Goal: Navigation & Orientation: Find specific page/section

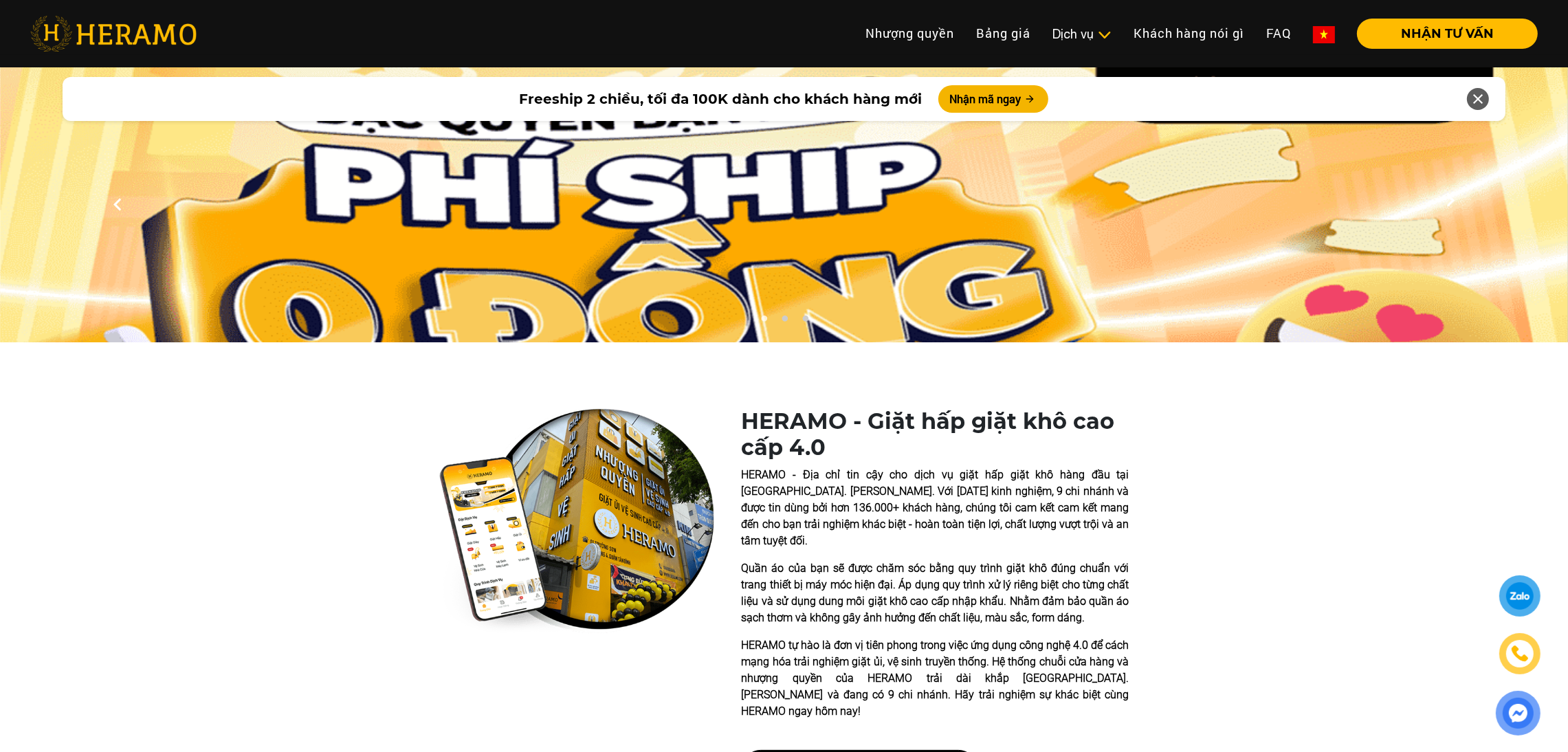
click at [0, 0] on link "Laundry for Expat" at bounding box center [0, 0] width 0 height 0
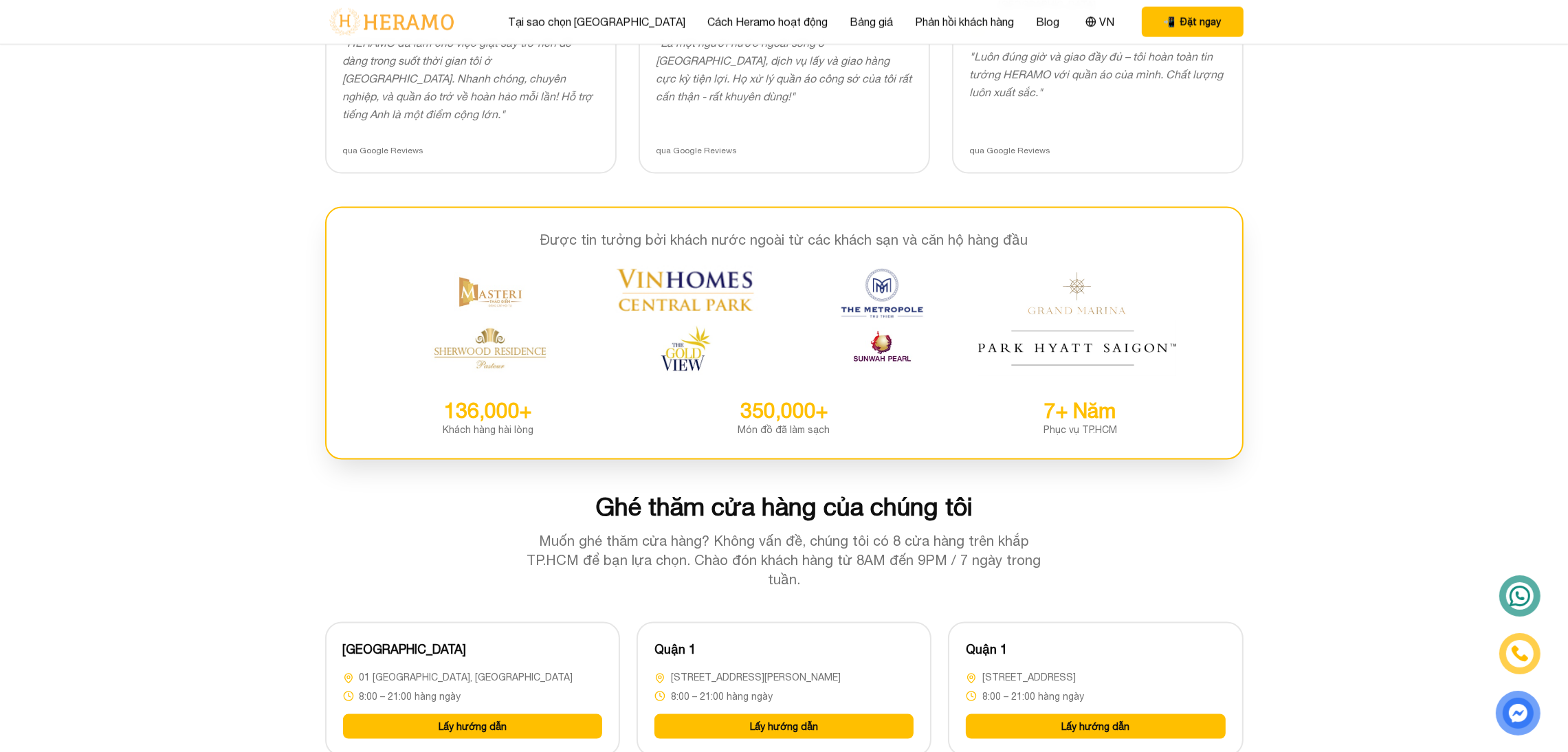
scroll to position [3948, 0]
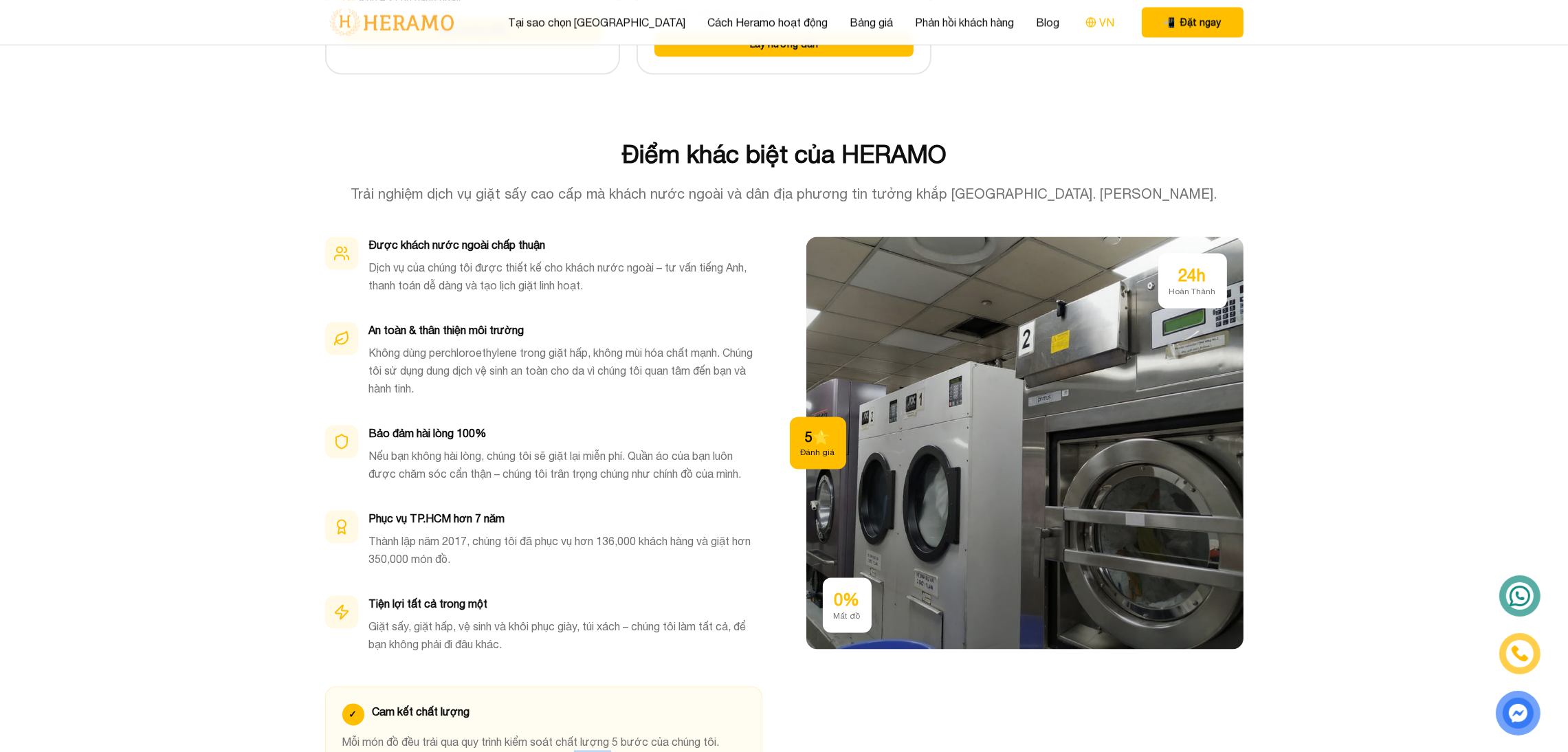
click at [1081, 19] on button "VN" at bounding box center [1100, 21] width 37 height 18
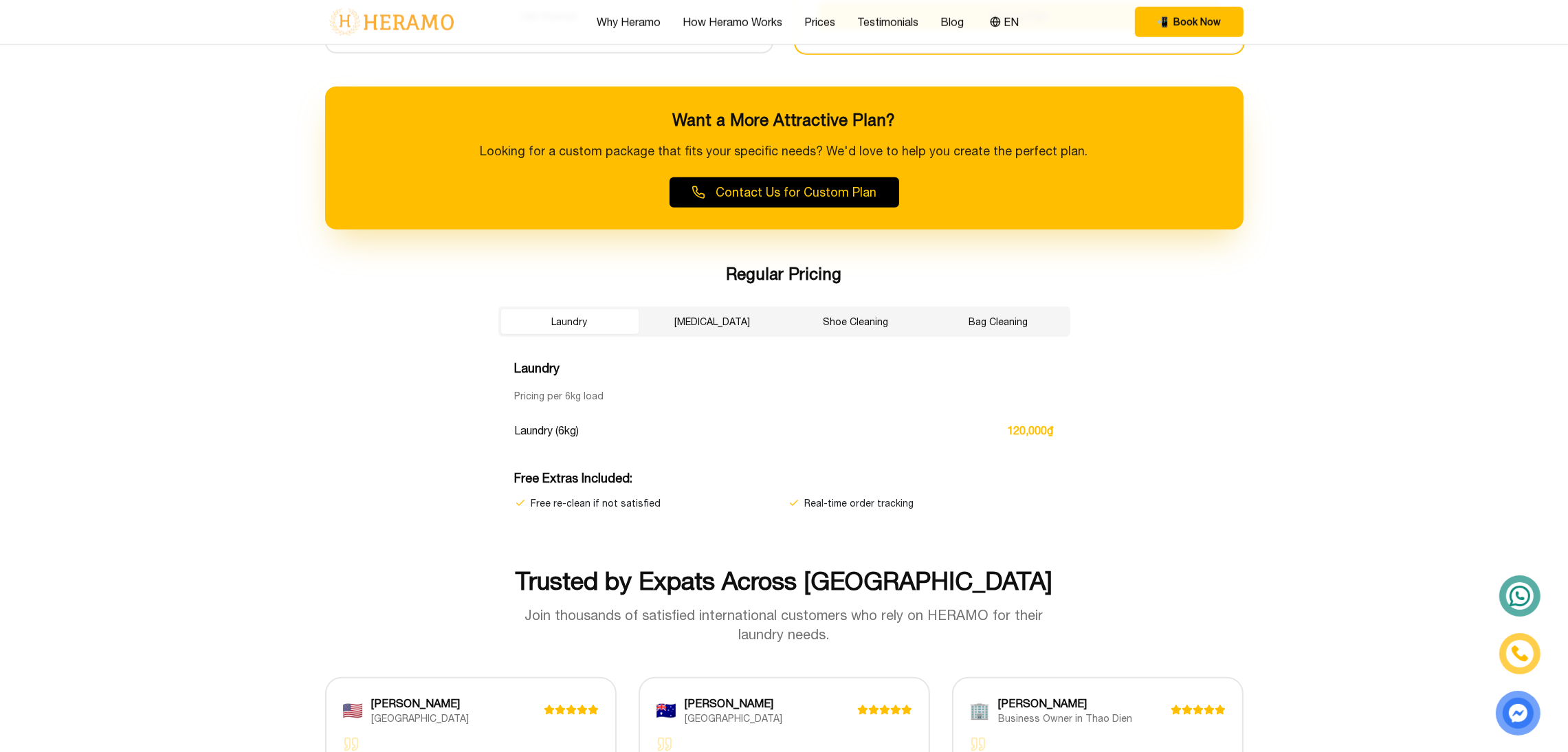
scroll to position [2138, 0]
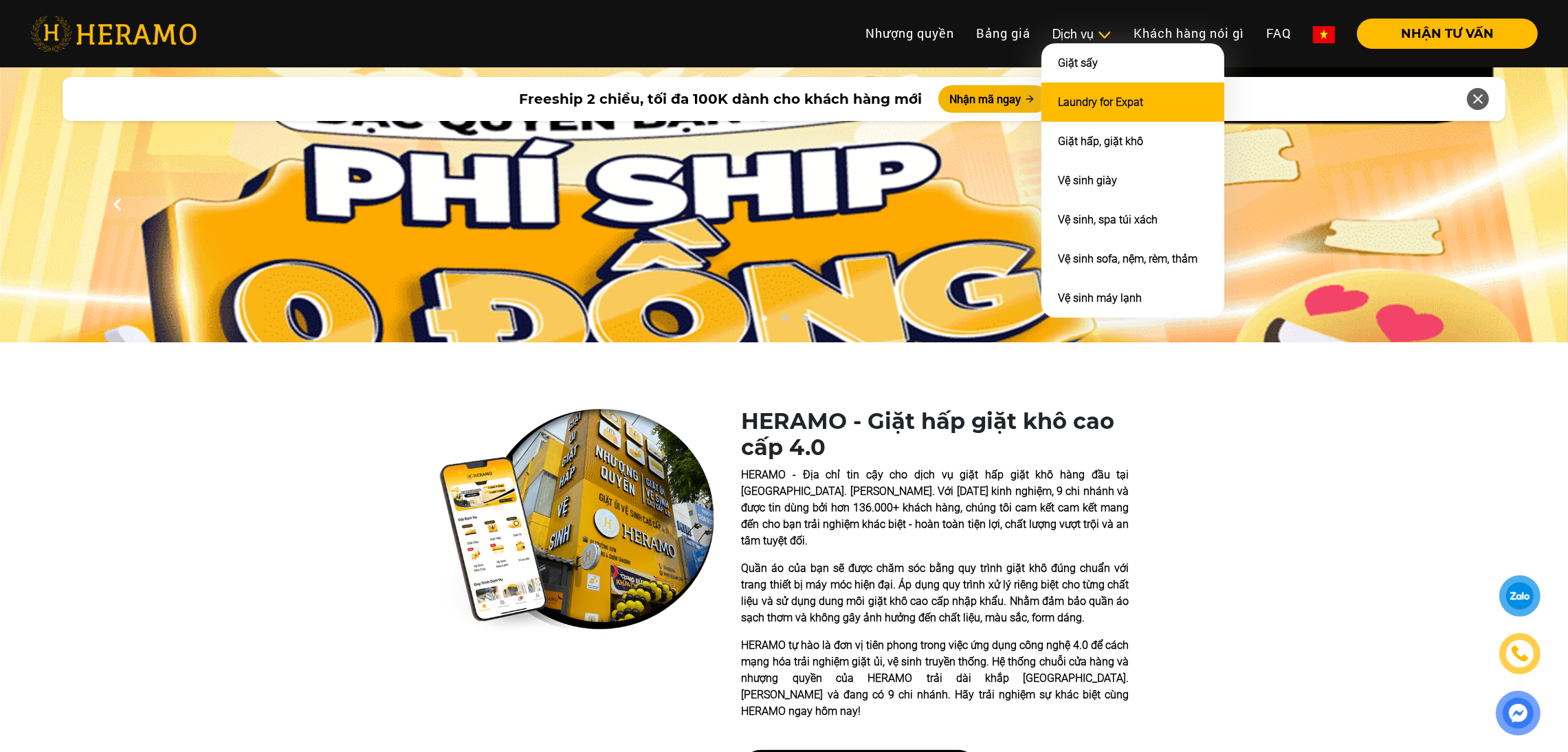
click at [1079, 95] on link "Laundry for Expat" at bounding box center [1100, 102] width 85 height 13
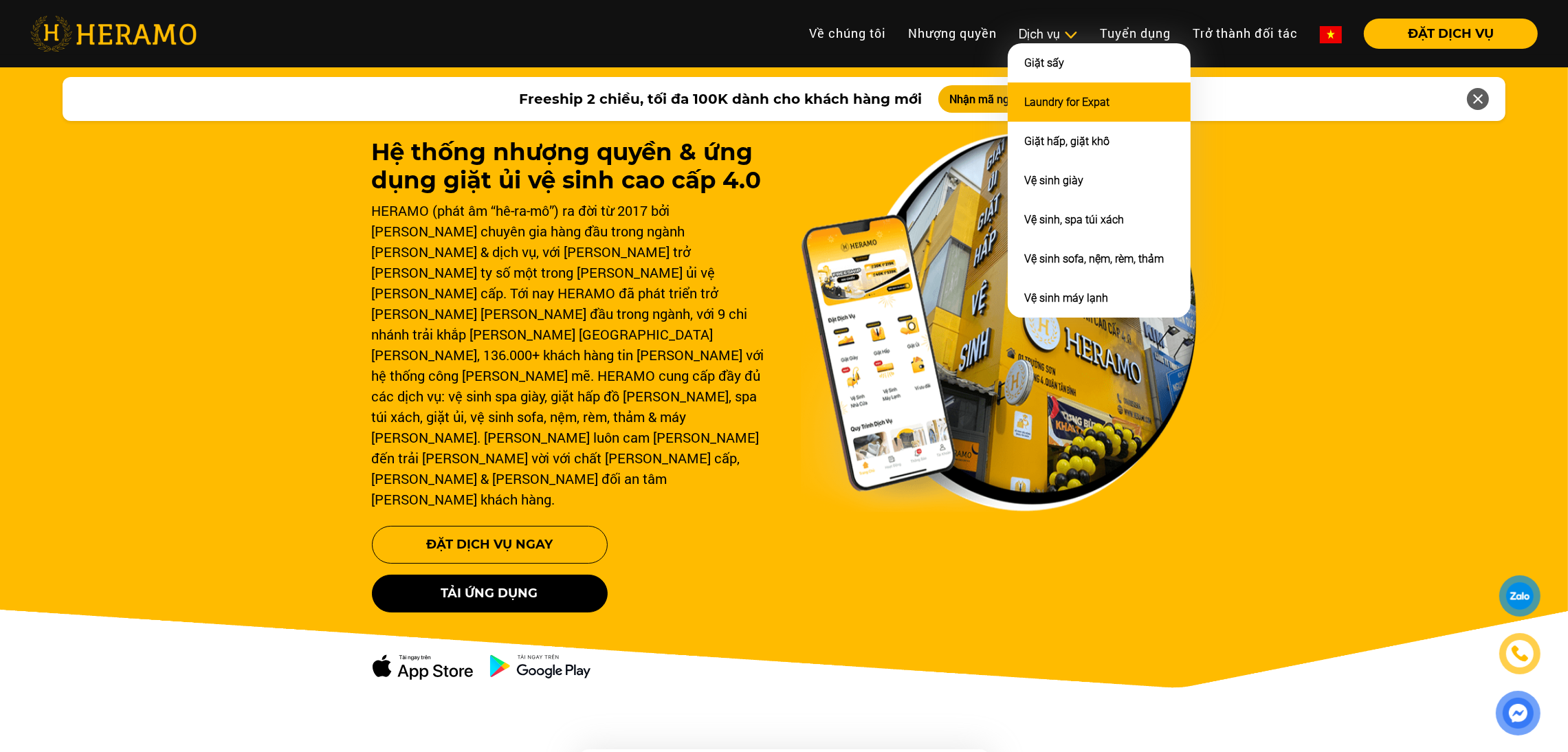
click at [1024, 95] on link "Laundry for Expat" at bounding box center [1066, 102] width 85 height 13
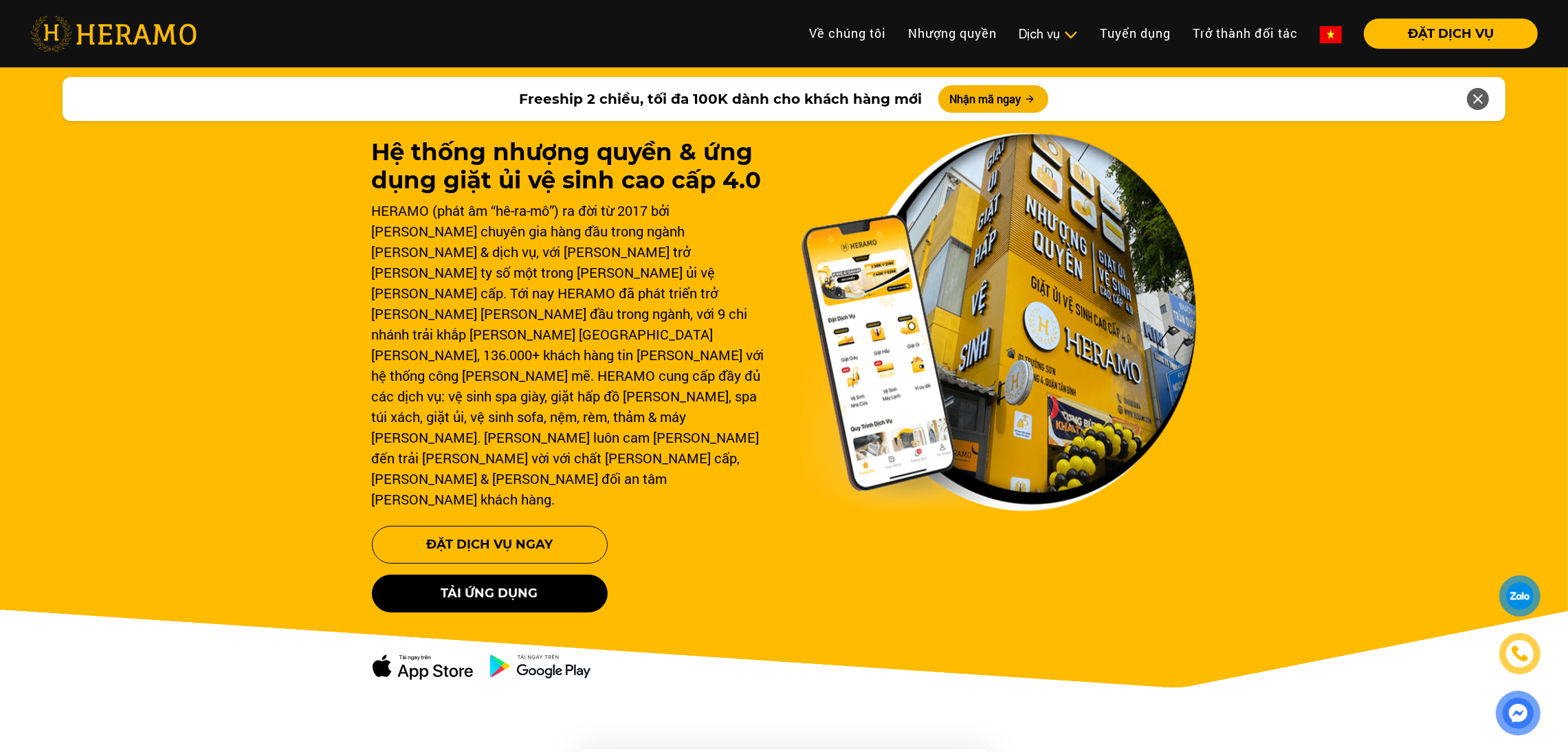
click at [1339, 36] on img at bounding box center [1331, 35] width 22 height 17
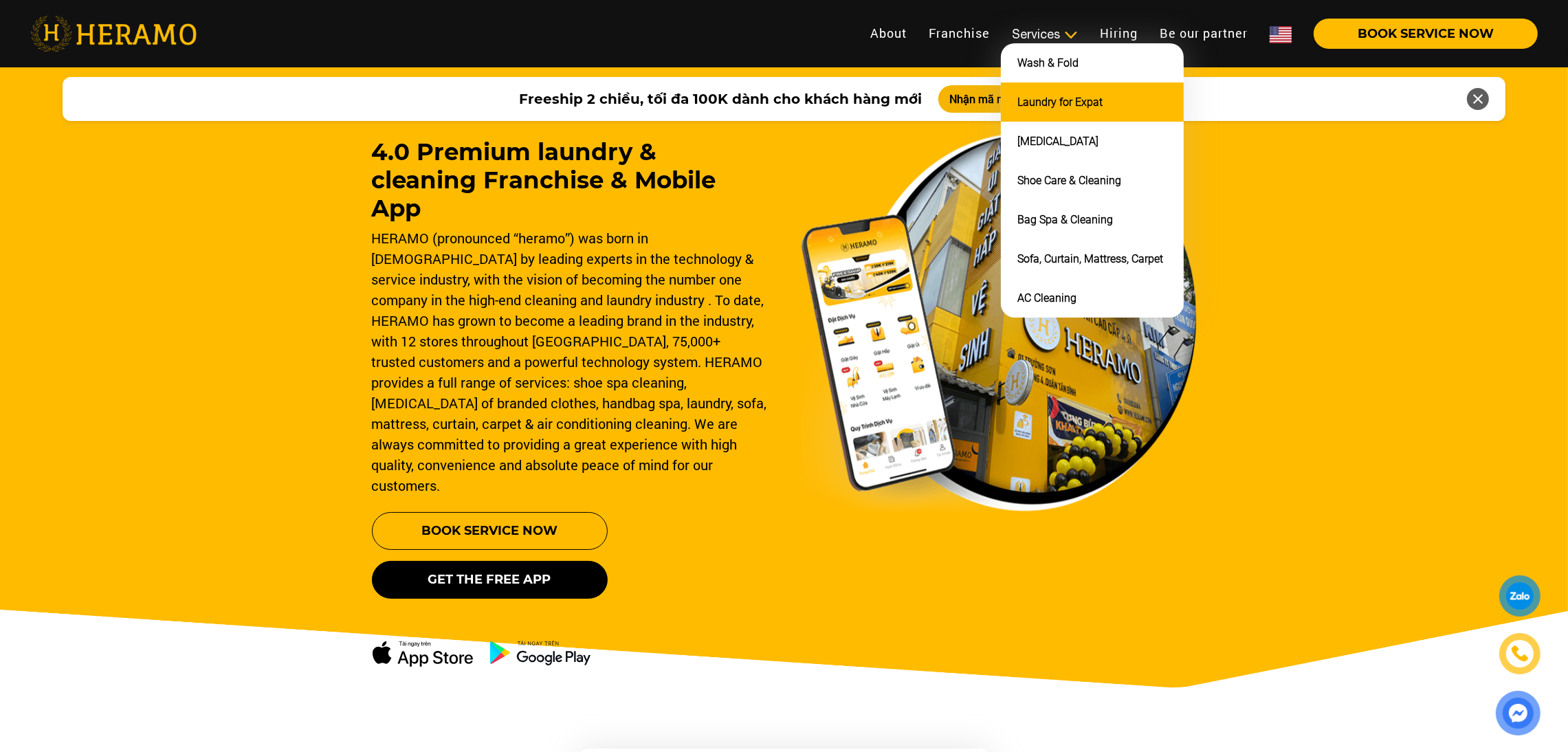
click at [1045, 91] on li "Laundry for Expat" at bounding box center [1092, 102] width 183 height 39
click at [1048, 109] on li "Laundry for Expat" at bounding box center [1092, 102] width 183 height 39
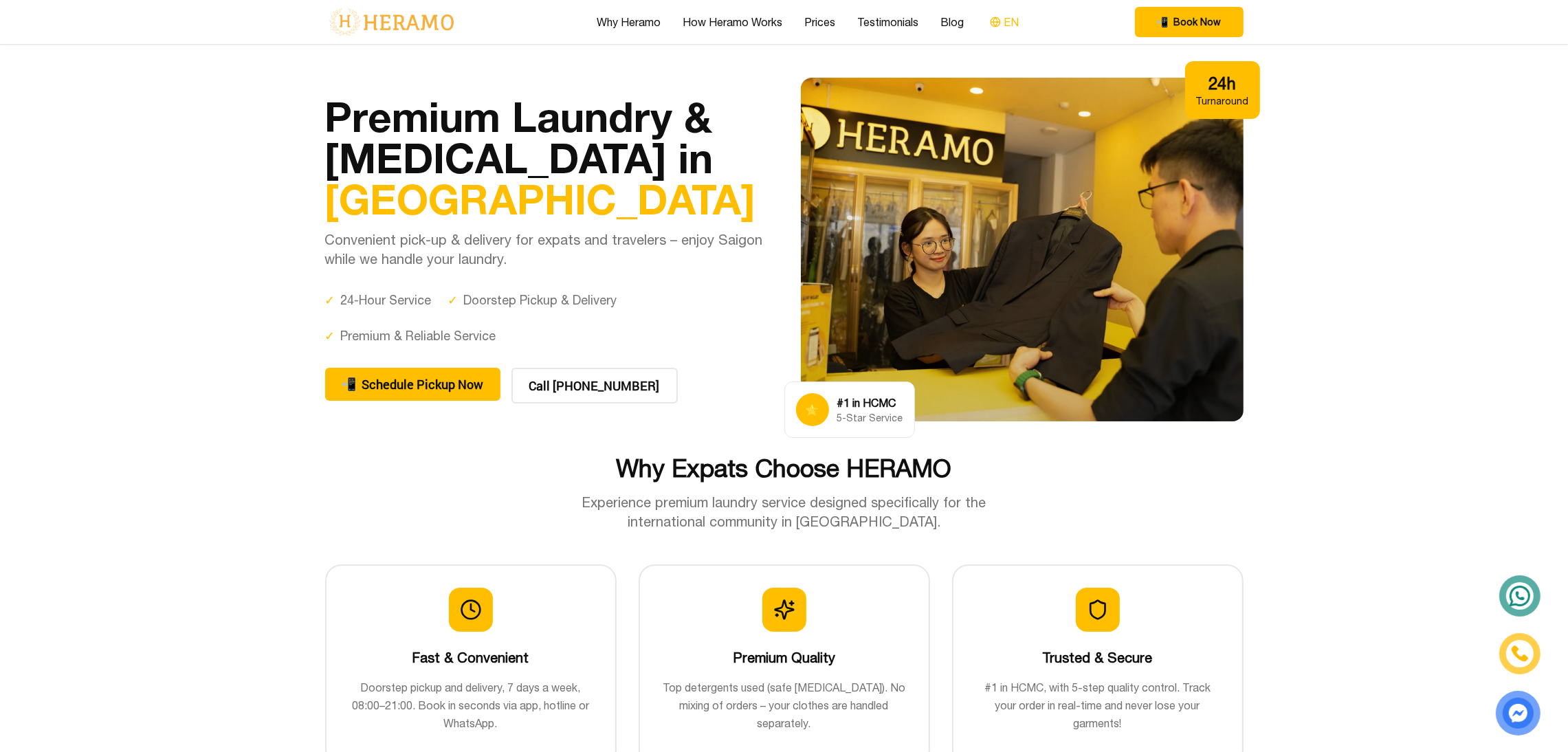
click at [987, 26] on button "EN" at bounding box center [1005, 21] width 37 height 18
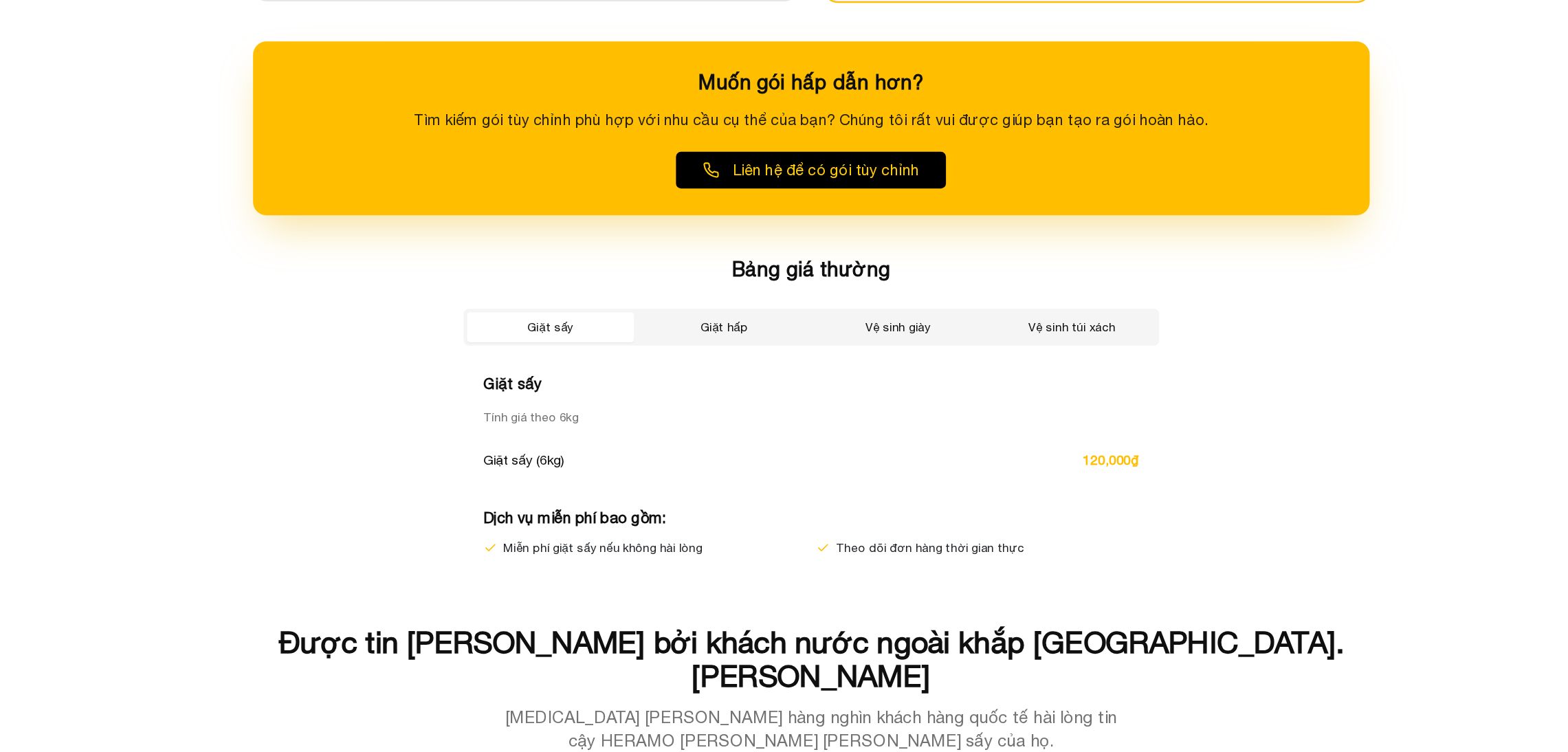
scroll to position [2221, 0]
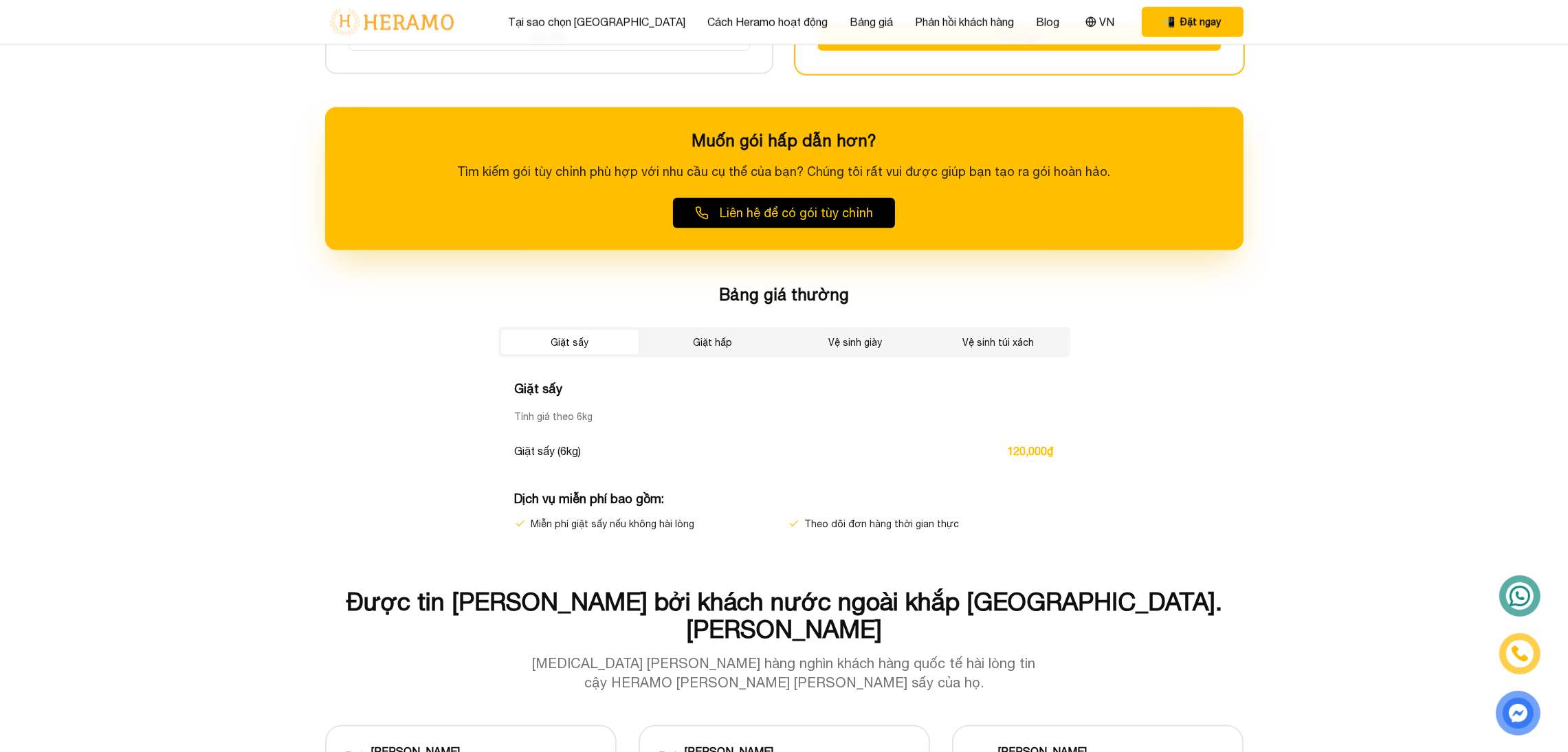
click at [624, 179] on div "Muốn gói hấp dẫn hơn? Tìm kiếm gói tùy chỉnh phù hợp với nhu cầu cụ thể của bạn…" at bounding box center [784, 178] width 918 height 143
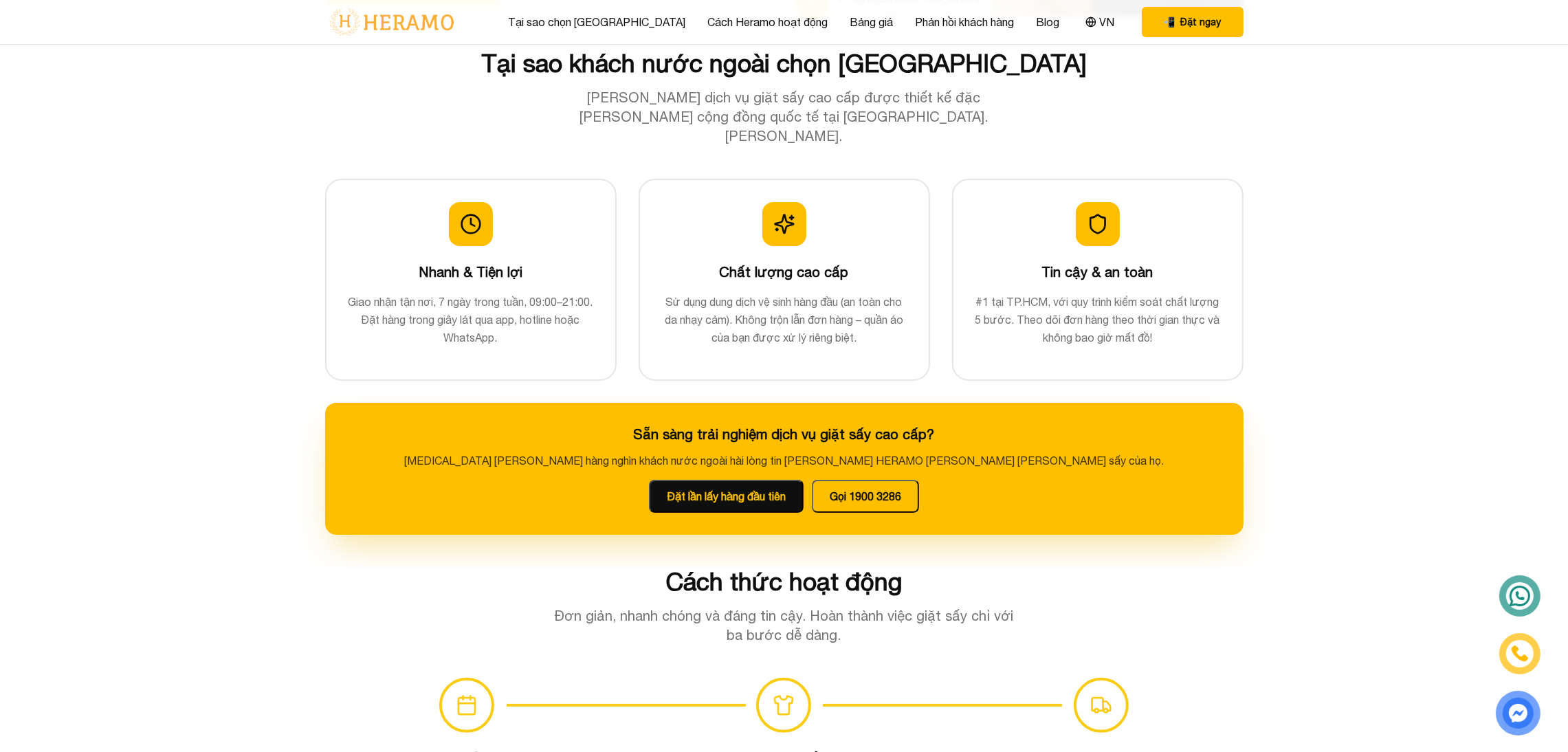
scroll to position [0, 0]
